Goal: Task Accomplishment & Management: Complete application form

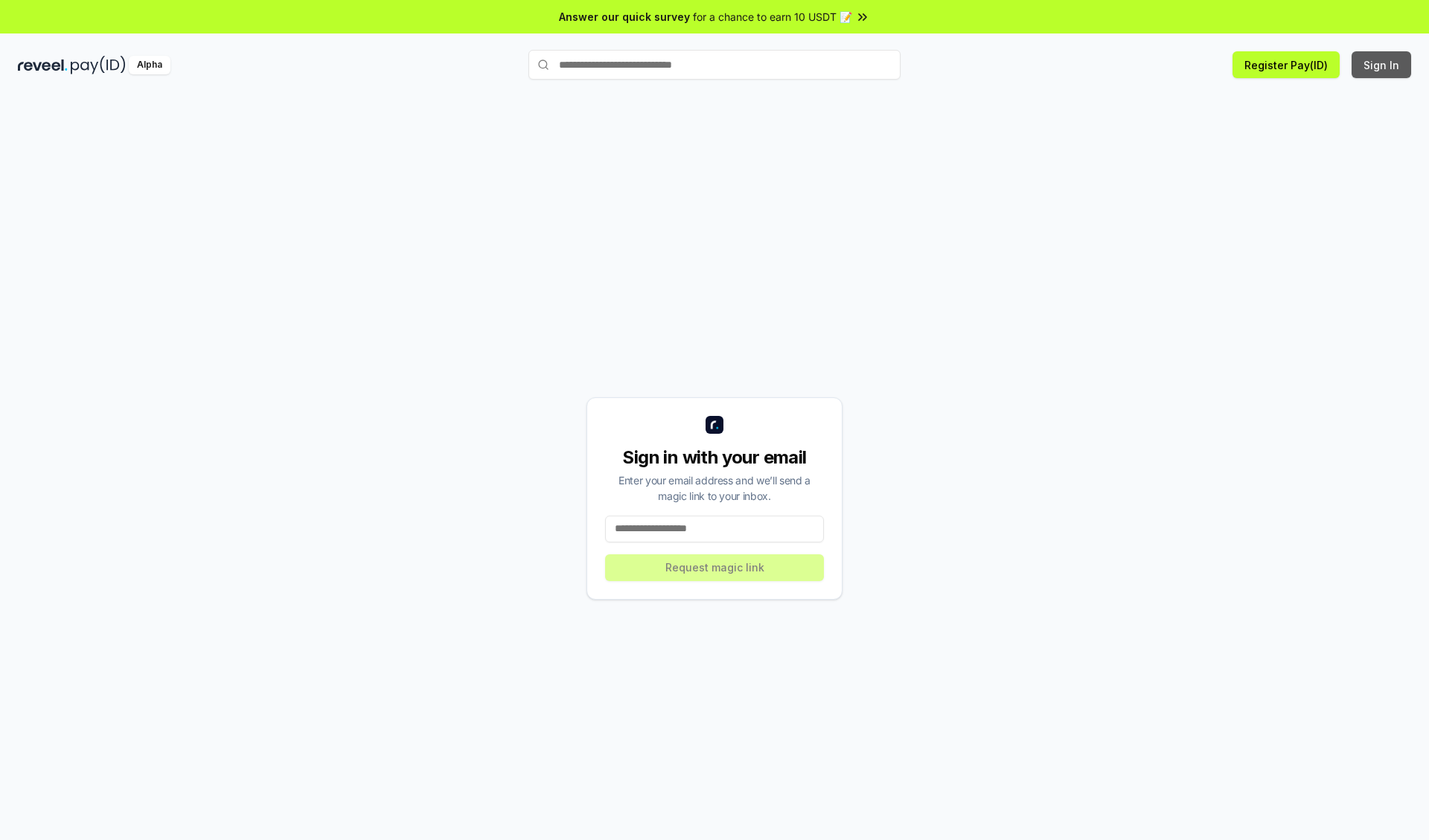
click at [1383, 64] on button "Sign In" at bounding box center [1382, 64] width 60 height 27
type input "**********"
click at [715, 567] on button "Request magic link" at bounding box center [714, 568] width 219 height 27
